Goal: Register for event/course

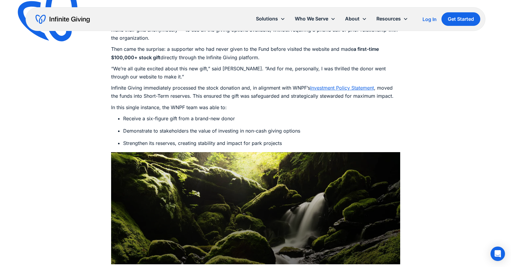
scroll to position [950, 0]
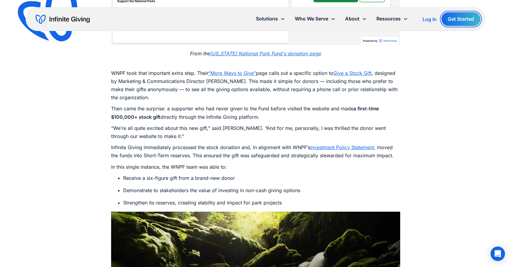
click at [450, 20] on link "Get Started" at bounding box center [460, 19] width 39 height 14
